Goal: Task Accomplishment & Management: Use online tool/utility

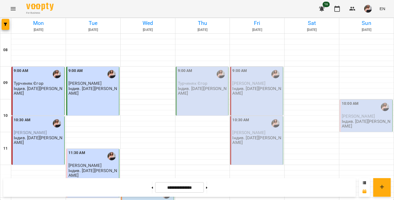
scroll to position [101, 0]
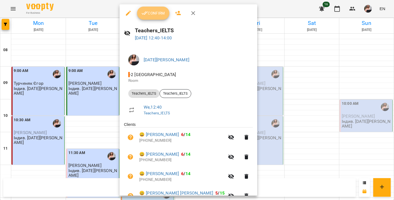
click at [150, 17] on button "Confirm" at bounding box center [153, 13] width 32 height 13
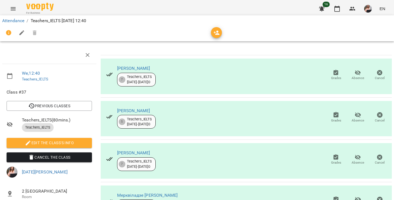
scroll to position [14, 0]
click at [354, 112] on icon "button" at bounding box center [357, 115] width 7 height 7
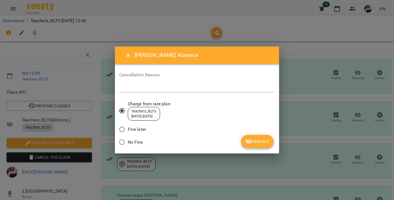
click at [137, 141] on span "No Fine" at bounding box center [135, 142] width 15 height 7
click at [136, 128] on span "Fine later" at bounding box center [137, 129] width 18 height 7
click at [259, 142] on span "Absence" at bounding box center [257, 141] width 24 height 7
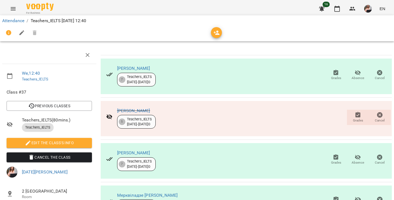
scroll to position [246, 0]
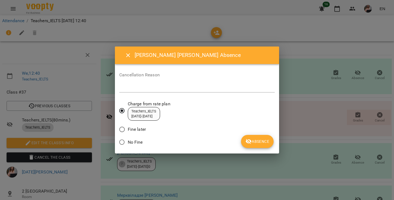
click at [132, 132] on span "Fine later" at bounding box center [137, 129] width 18 height 7
click at [258, 141] on span "Absence" at bounding box center [257, 141] width 24 height 7
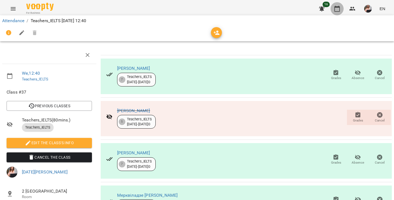
click at [337, 8] on icon "button" at bounding box center [337, 8] width 7 height 7
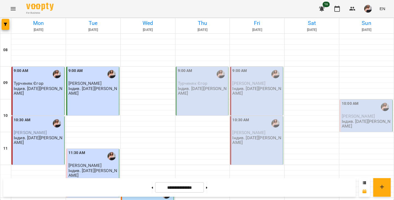
scroll to position [170, 0]
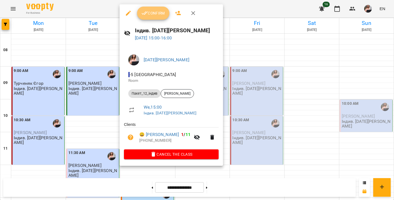
click at [153, 15] on span "Confirm" at bounding box center [153, 13] width 24 height 7
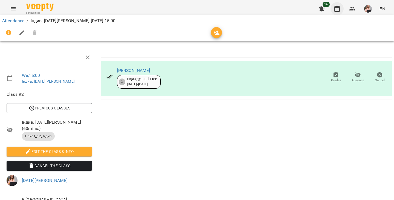
click at [338, 10] on icon "button" at bounding box center [337, 8] width 7 height 7
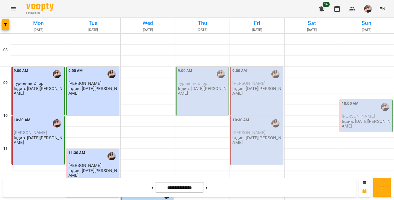
scroll to position [221, 0]
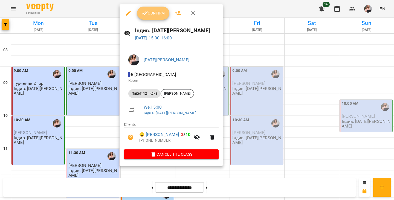
click at [148, 17] on button "Confirm" at bounding box center [153, 13] width 32 height 13
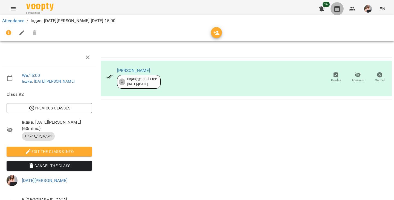
click at [334, 10] on icon "button" at bounding box center [337, 8] width 7 height 7
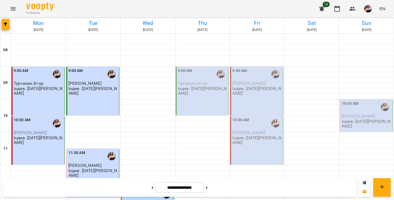
scroll to position [7, 0]
click at [337, 10] on icon "button" at bounding box center [337, 8] width 7 height 7
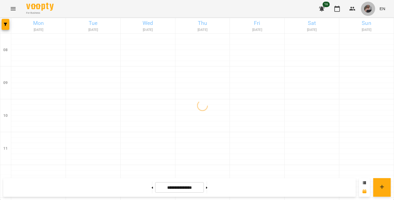
click at [371, 8] on img "button" at bounding box center [368, 9] width 8 height 8
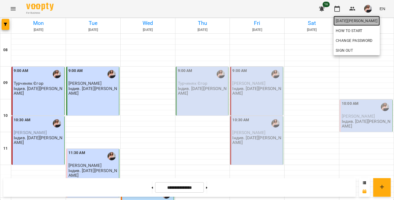
click at [365, 22] on span "[DATE][PERSON_NAME]" at bounding box center [357, 21] width 42 height 7
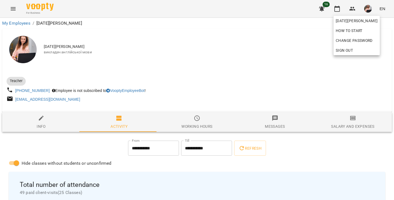
click at [354, 119] on div at bounding box center [197, 100] width 394 height 200
click at [354, 119] on div "[DATE][PERSON_NAME] How to start Change Password Sign Out" at bounding box center [197, 100] width 394 height 200
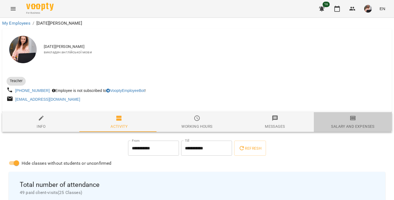
click at [349, 120] on icon "button" at bounding box center [352, 118] width 7 height 7
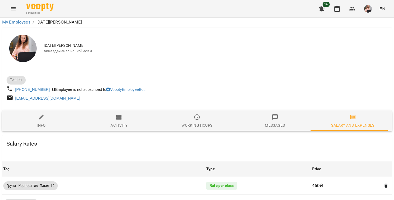
scroll to position [418, 0]
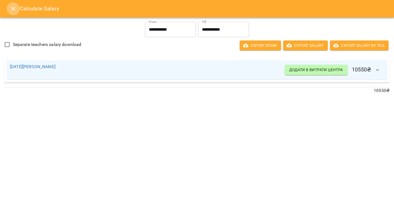
click at [15, 4] on button "Close" at bounding box center [13, 8] width 13 height 13
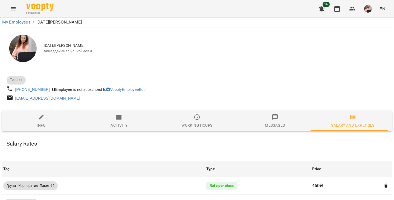
scroll to position [341, 0]
click at [336, 7] on icon "button" at bounding box center [336, 9] width 5 height 6
